Goal: Information Seeking & Learning: Learn about a topic

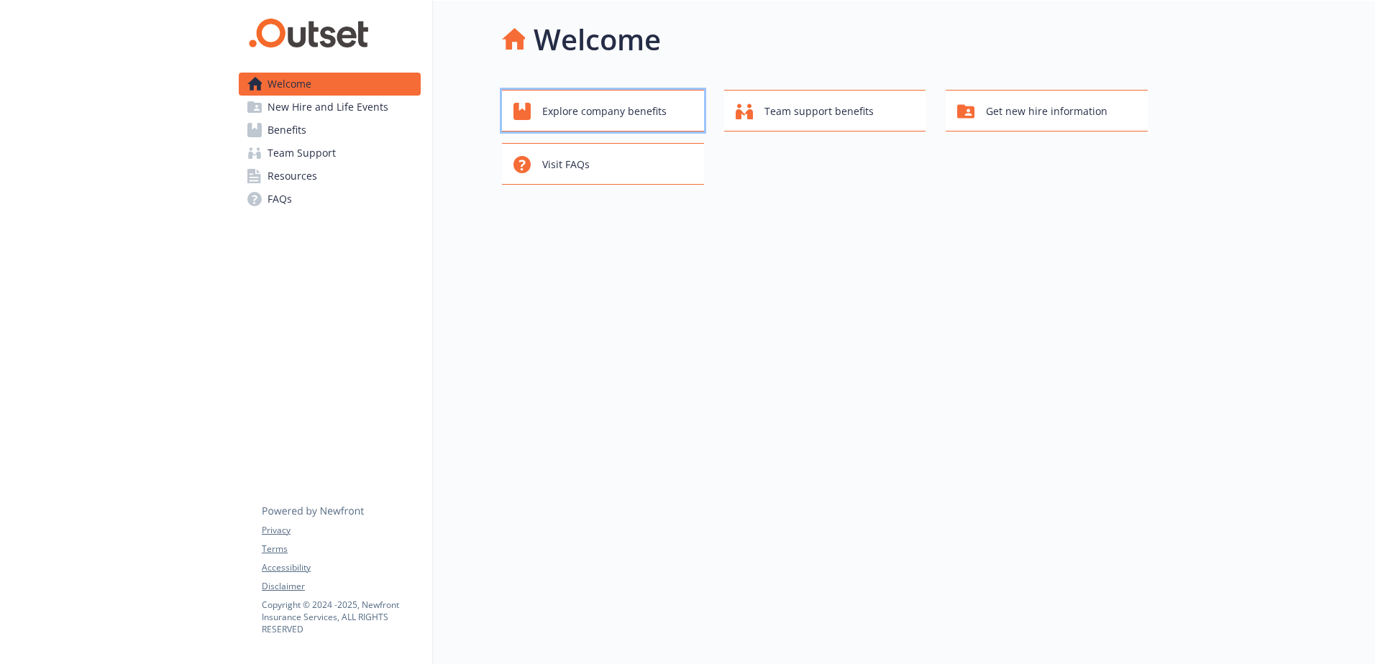
click at [631, 121] on span "Explore company benefits" at bounding box center [604, 111] width 124 height 27
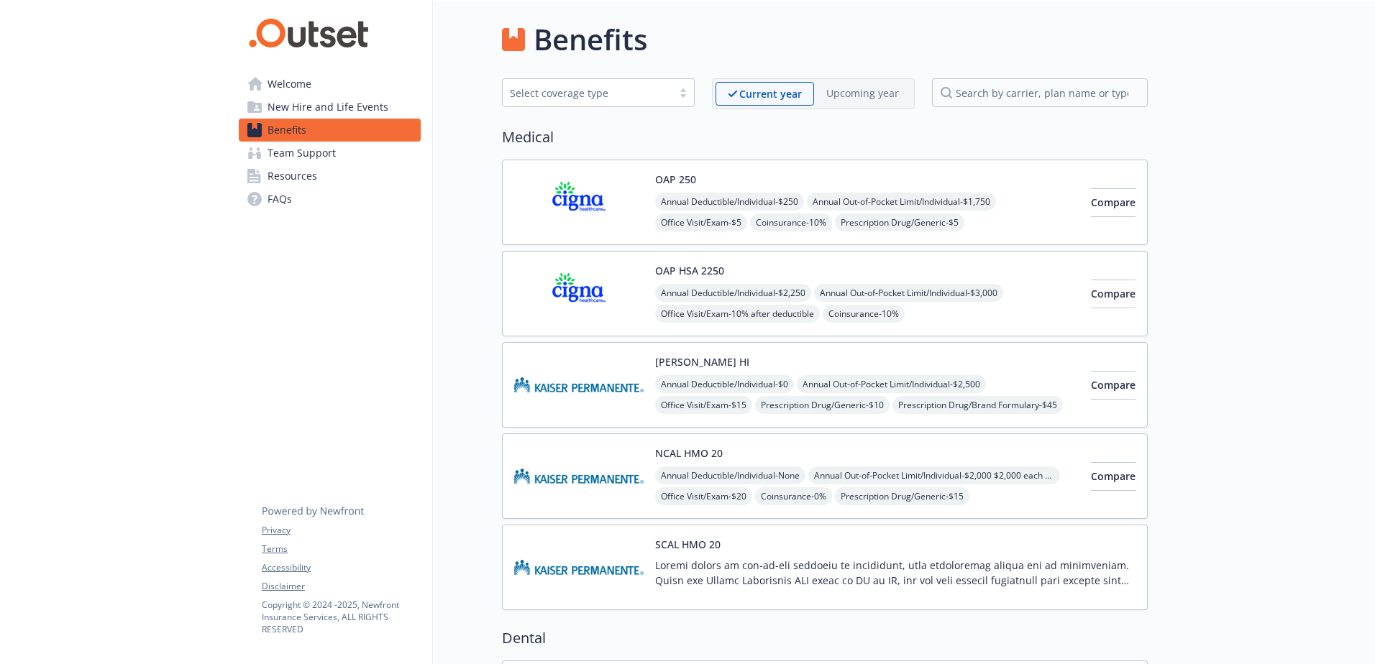
click at [365, 102] on span "New Hire and Life Events" at bounding box center [327, 107] width 121 height 23
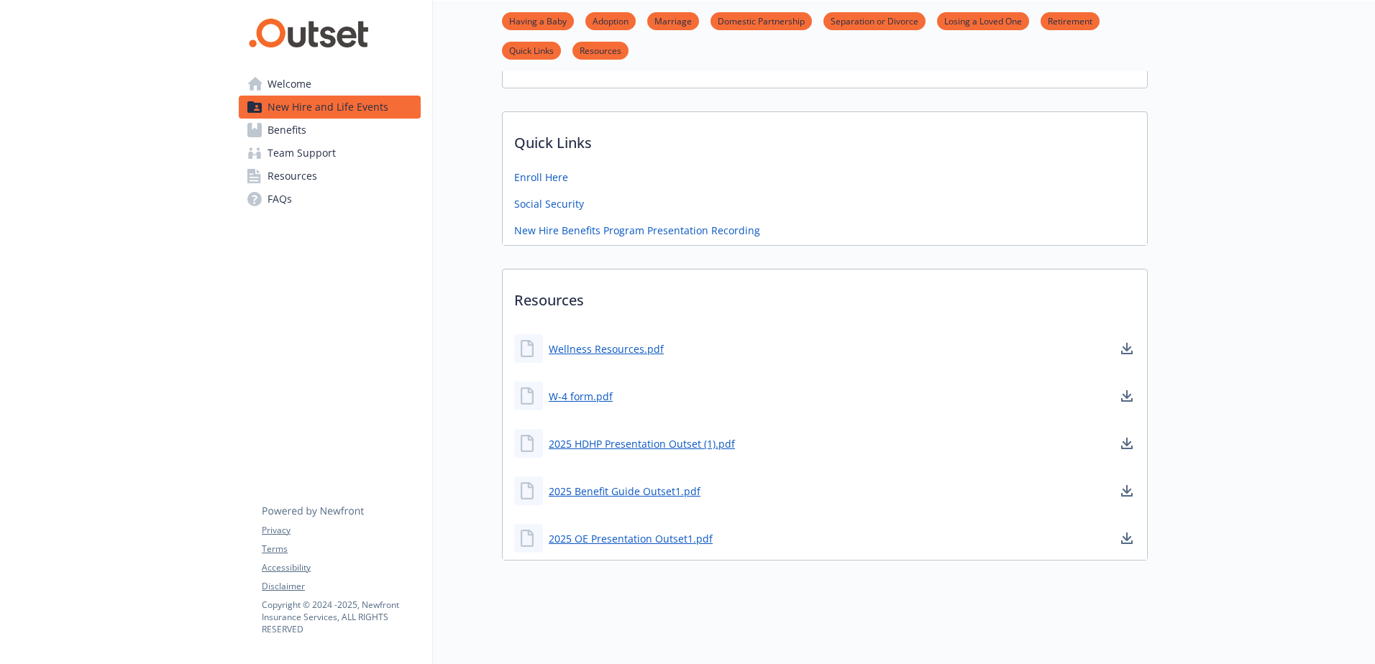
scroll to position [528, 0]
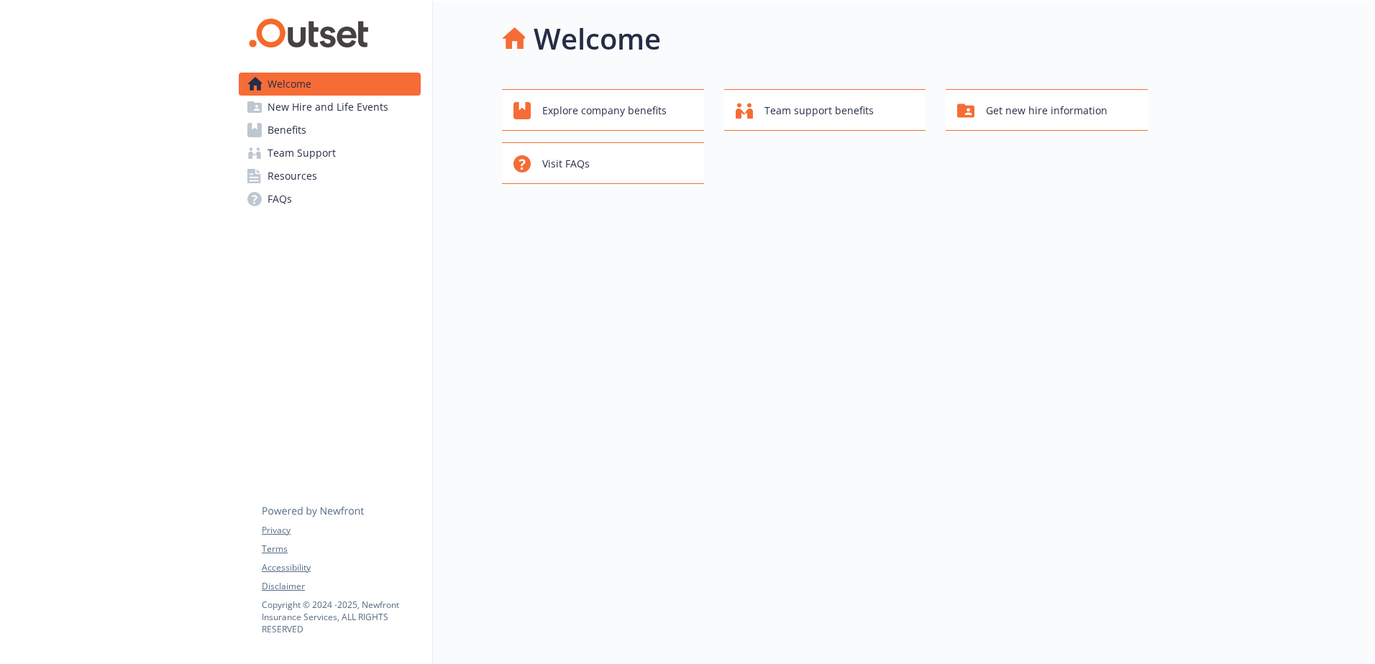
scroll to position [12, 0]
